Goal: Task Accomplishment & Management: Manage account settings

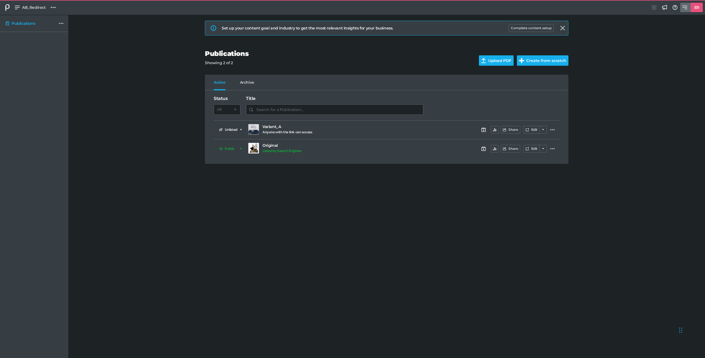
click at [691, 7] on div "ER" at bounding box center [697, 7] width 12 height 9
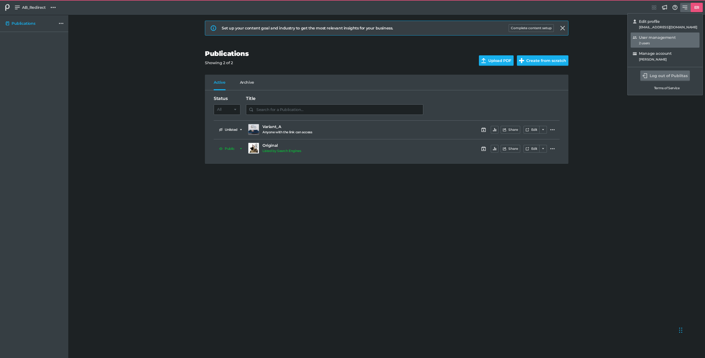
click at [664, 37] on h5 "User management" at bounding box center [657, 37] width 37 height 5
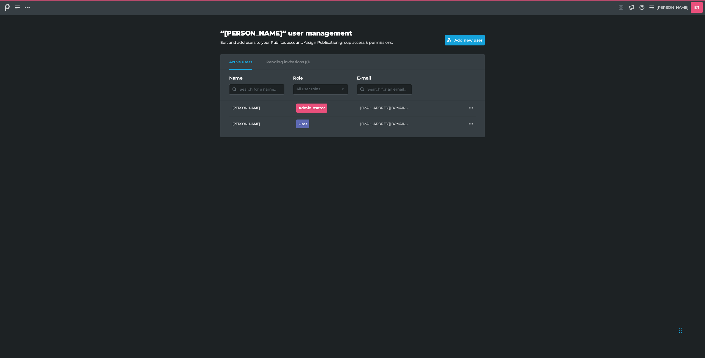
click at [463, 36] on button "Add new user" at bounding box center [465, 40] width 40 height 10
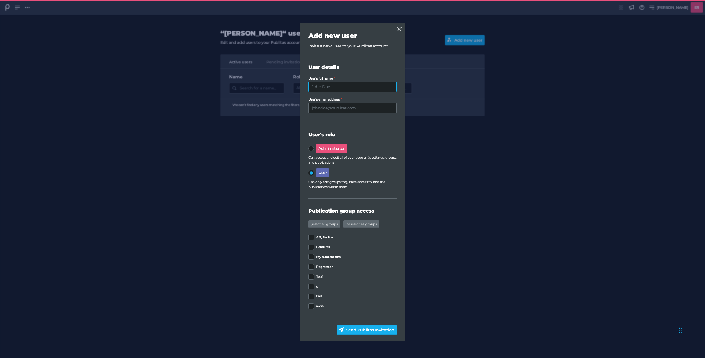
click at [324, 88] on input "User's full name" at bounding box center [352, 87] width 88 height 10
type input "new user"
type input "[EMAIL_ADDRESS][DOMAIN_NAME]"
click at [326, 262] on div "AB_Redirect Features My publications Regression Test1 s test wow" at bounding box center [352, 269] width 88 height 82
click at [327, 266] on span "Regression" at bounding box center [324, 267] width 17 height 4
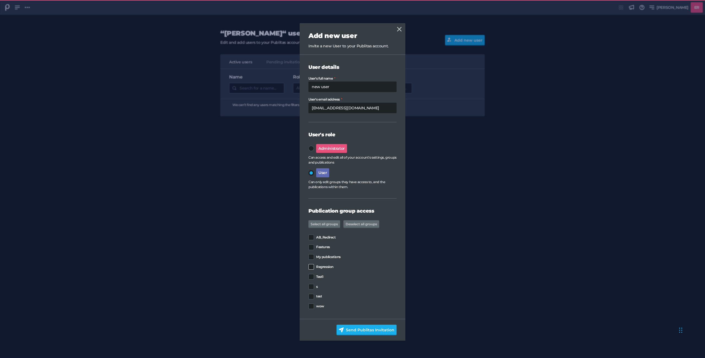
click at [308, 267] on input "Regression" at bounding box center [308, 267] width 0 height 0
click at [362, 326] on button "Send Publitas Invitation" at bounding box center [367, 330] width 60 height 10
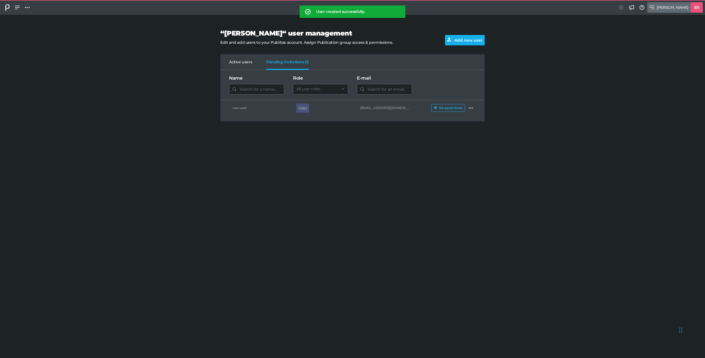
click at [691, 4] on div "ER" at bounding box center [697, 7] width 12 height 10
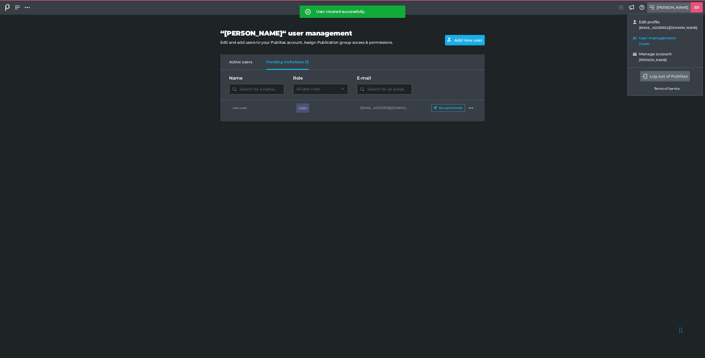
click at [668, 71] on button "Log out of Publitas" at bounding box center [665, 76] width 50 height 10
